Goal: Navigation & Orientation: Find specific page/section

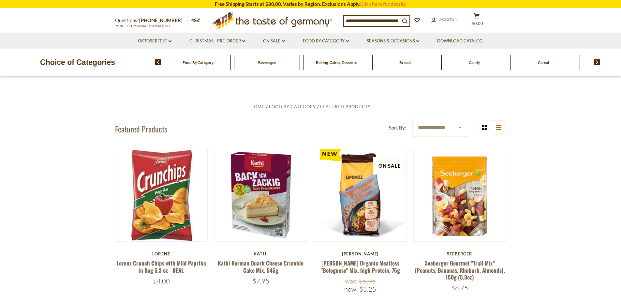
click at [596, 60] on img at bounding box center [597, 62] width 6 height 6
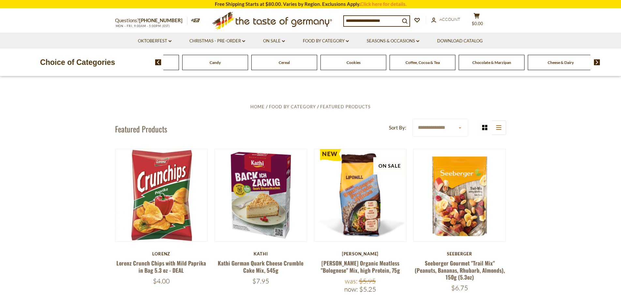
click at [596, 60] on img at bounding box center [597, 62] width 6 height 6
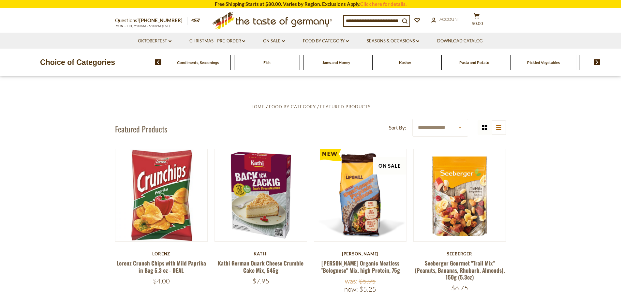
click at [596, 60] on img at bounding box center [597, 62] width 6 height 6
click at [444, 63] on span "Savory Snacks" at bounding box center [440, 62] width 24 height 5
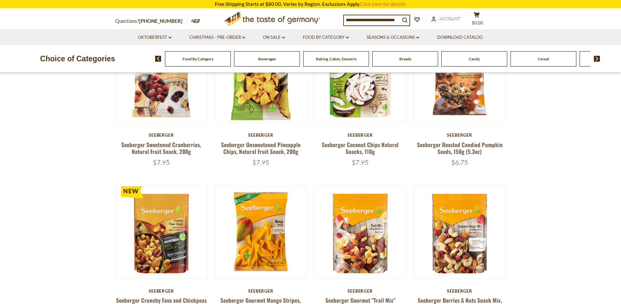
drag, startPoint x: 618, startPoint y: 58, endPoint x: 618, endPoint y: 48, distance: 10.1
click at [618, 48] on div "Choice of Categories Food By Category [GEOGRAPHIC_DATA] Baking, Cakes, Desserts…" at bounding box center [310, 58] width 621 height 27
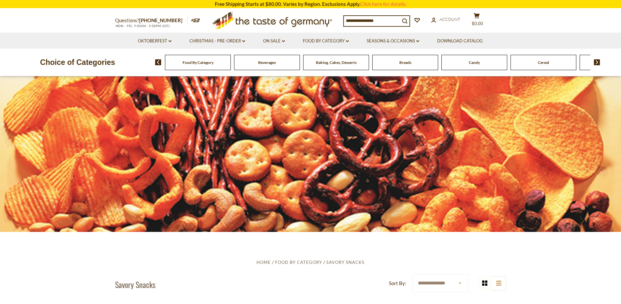
drag, startPoint x: 622, startPoint y: 70, endPoint x: 625, endPoint y: 25, distance: 44.7
